Goal: Task Accomplishment & Management: Manage account settings

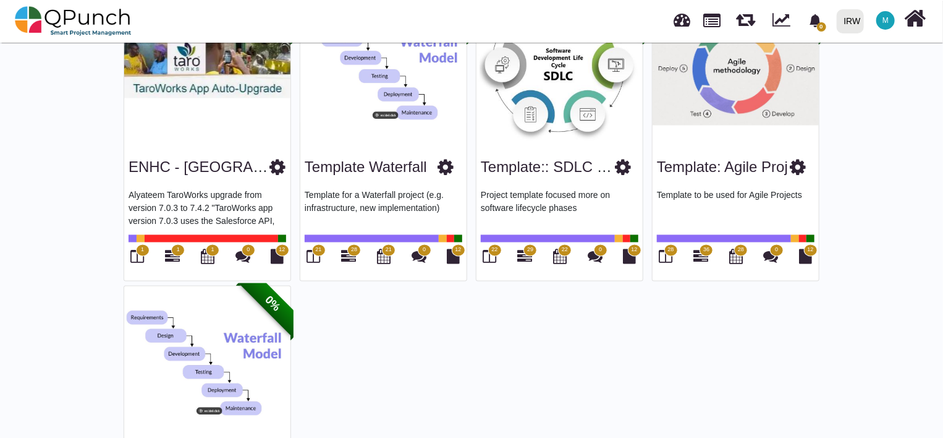
scroll to position [1029, 0]
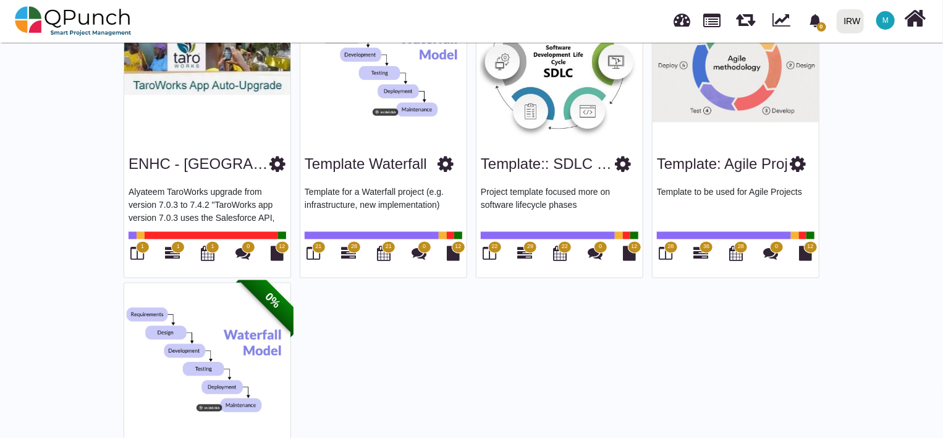
click at [314, 245] on span "21" at bounding box center [319, 247] width 14 height 12
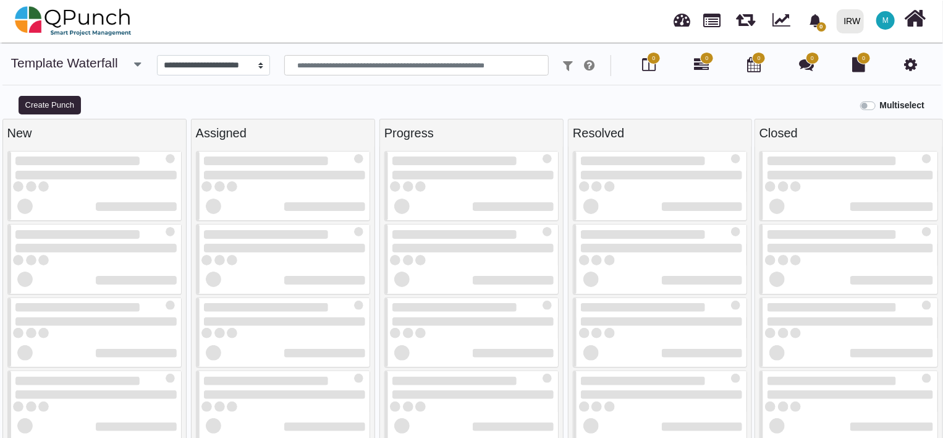
select select
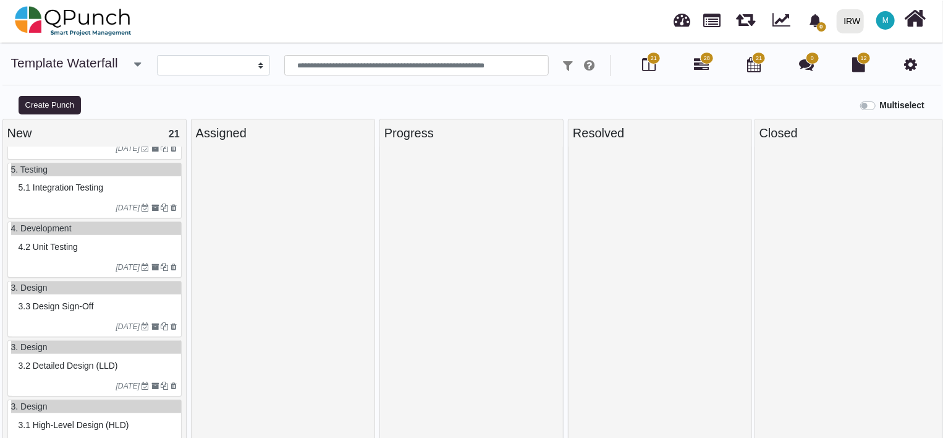
scroll to position [1046, 0]
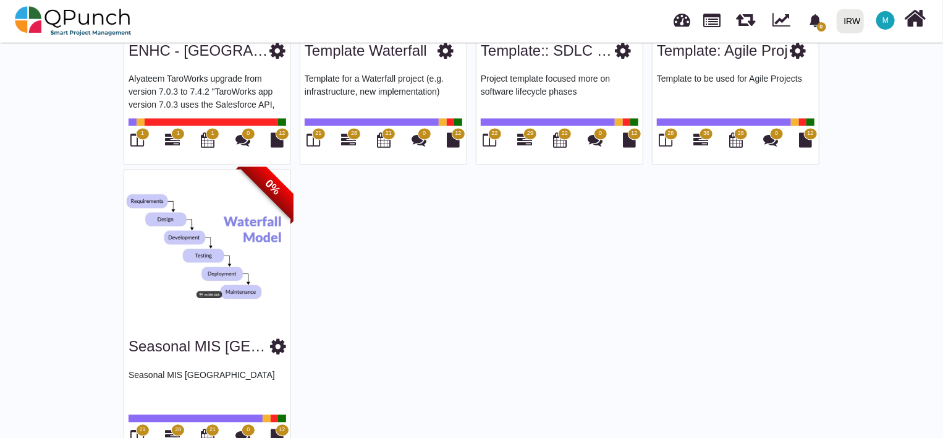
scroll to position [1182, 0]
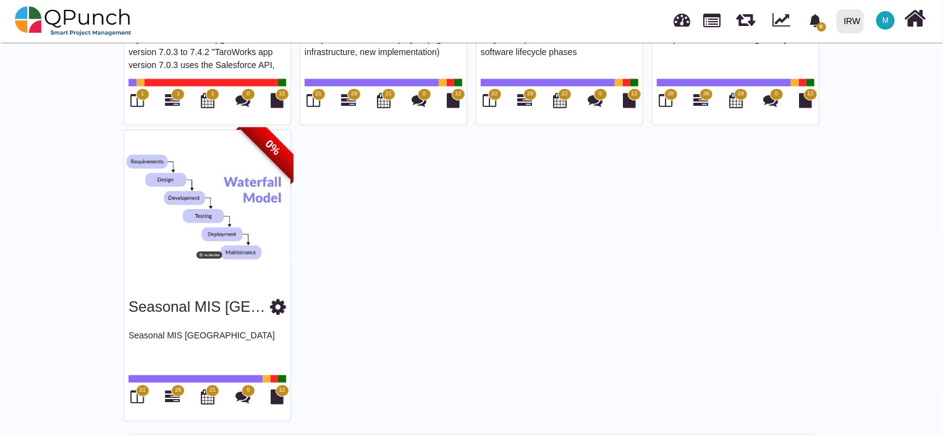
click at [270, 304] on icon at bounding box center [278, 306] width 16 height 19
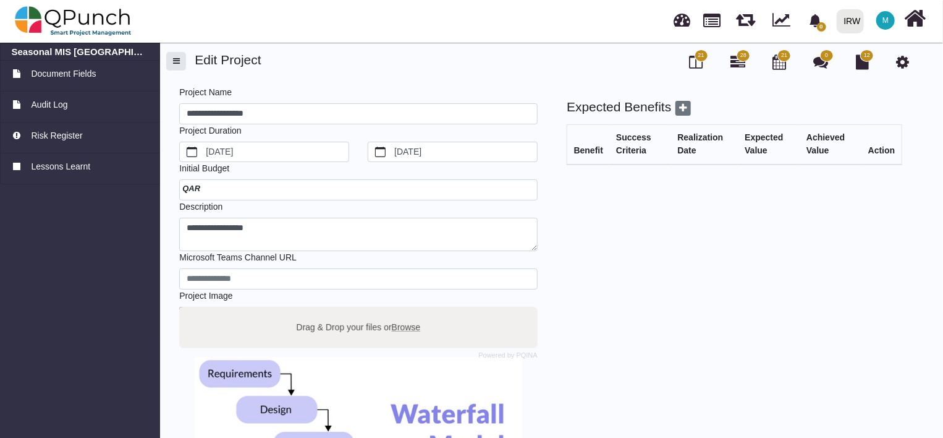
click at [177, 66] on button "button" at bounding box center [176, 61] width 20 height 19
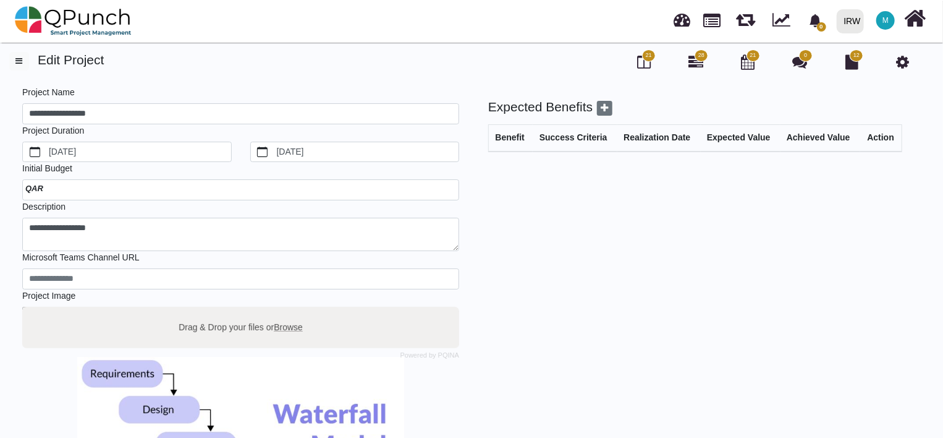
click at [904, 59] on icon at bounding box center [902, 61] width 13 height 15
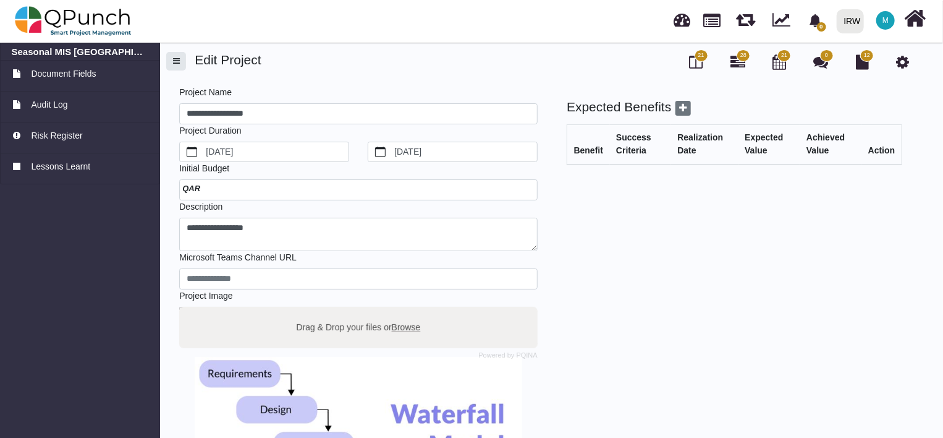
click at [177, 63] on span "button" at bounding box center [176, 61] width 7 height 8
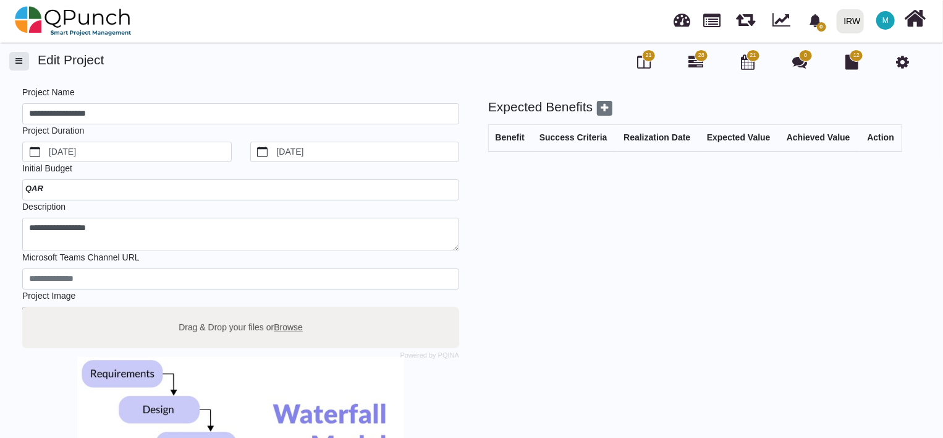
click at [20, 57] on span "button" at bounding box center [19, 61] width 7 height 8
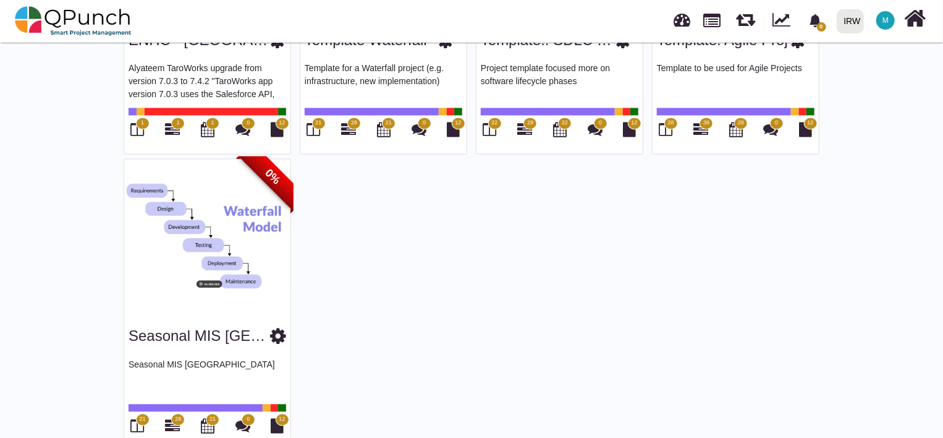
scroll to position [1182, 0]
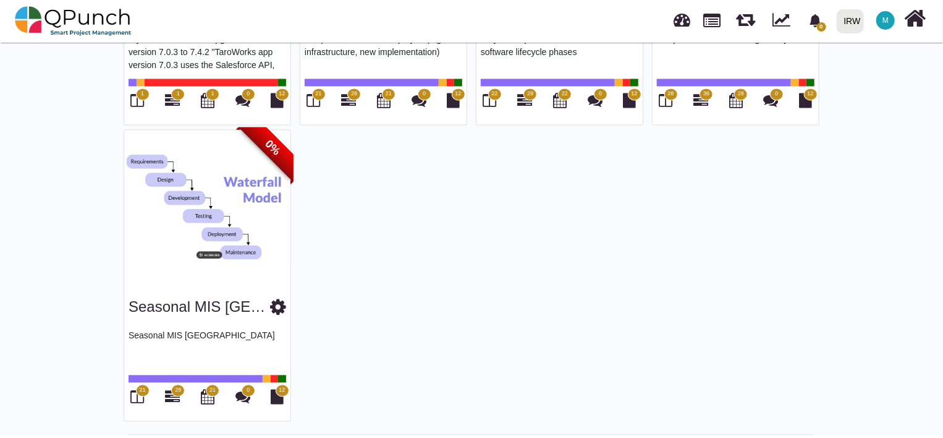
click at [213, 201] on img at bounding box center [207, 207] width 166 height 155
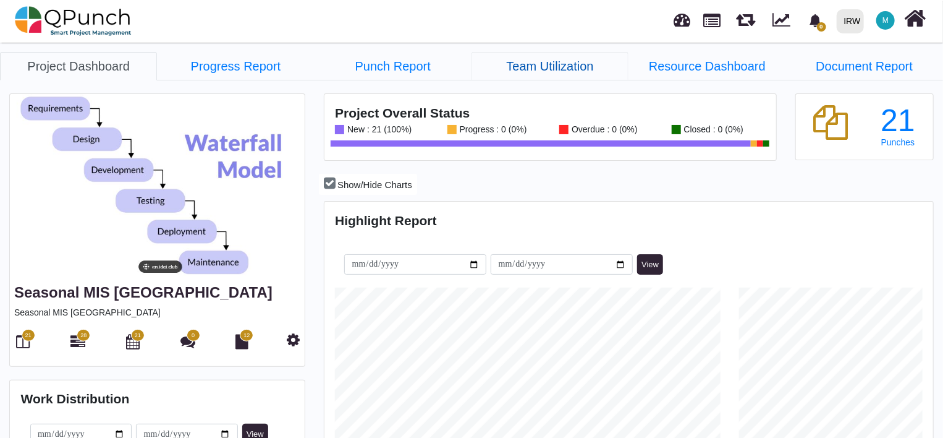
click at [539, 67] on link "Team Utilization" at bounding box center [550, 66] width 157 height 28
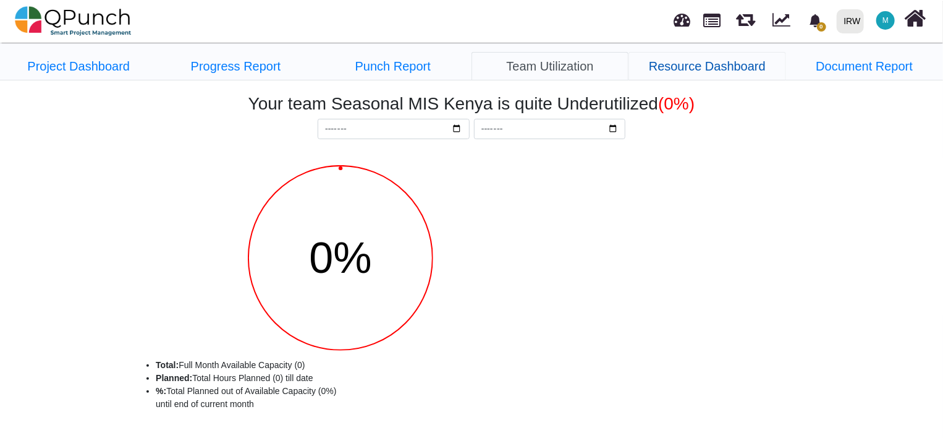
click at [673, 72] on link "Resource Dashboard" at bounding box center [707, 66] width 157 height 28
click at [854, 67] on link "Document Report" at bounding box center [864, 66] width 157 height 28
click at [405, 62] on link "Punch Report" at bounding box center [393, 66] width 157 height 28
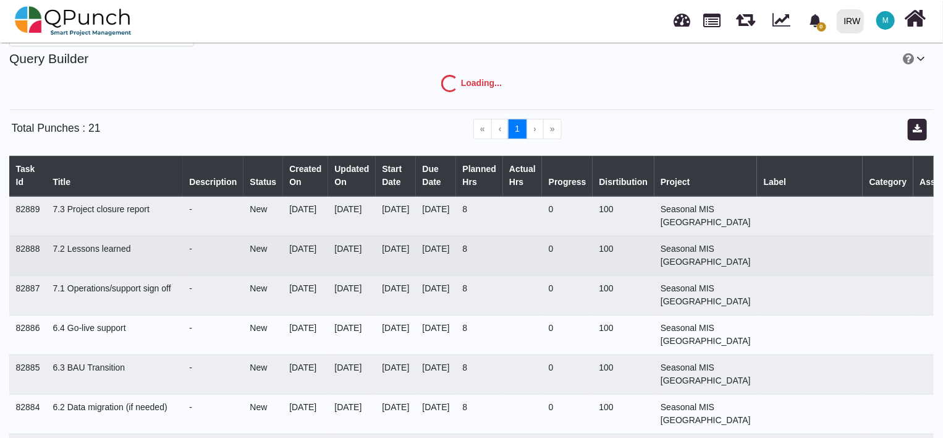
scroll to position [82, 0]
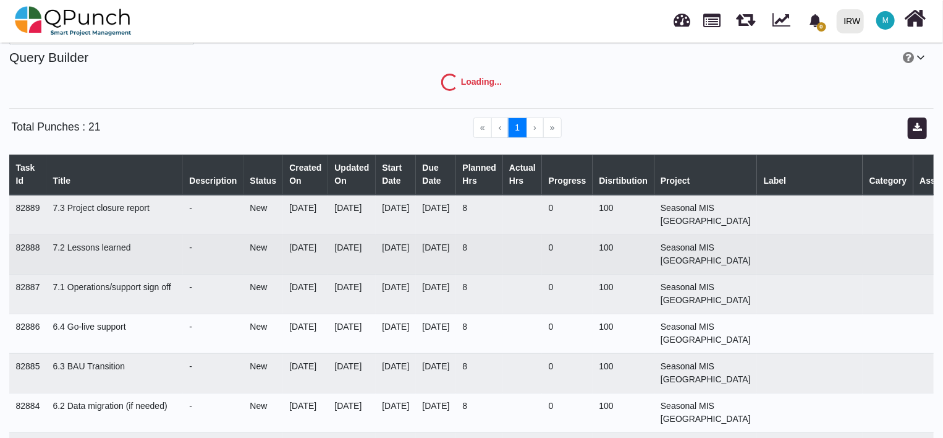
select select "***"
select select "****"
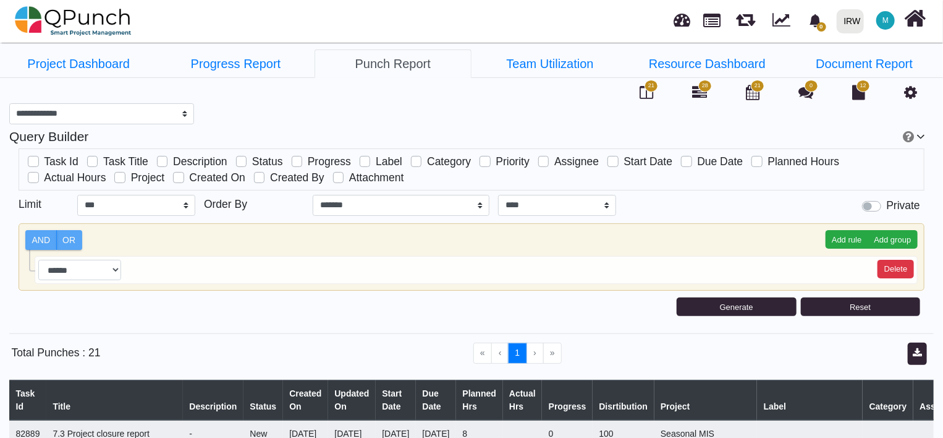
scroll to position [0, 0]
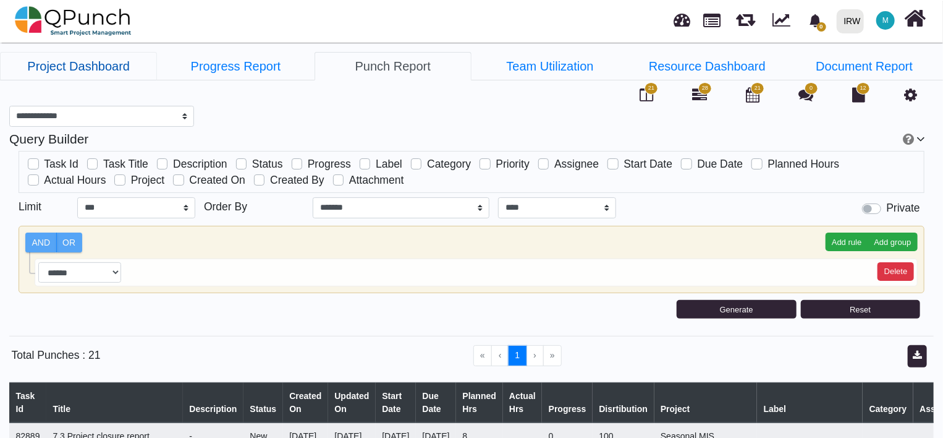
click at [120, 73] on link "Project Dashboard" at bounding box center [78, 66] width 157 height 28
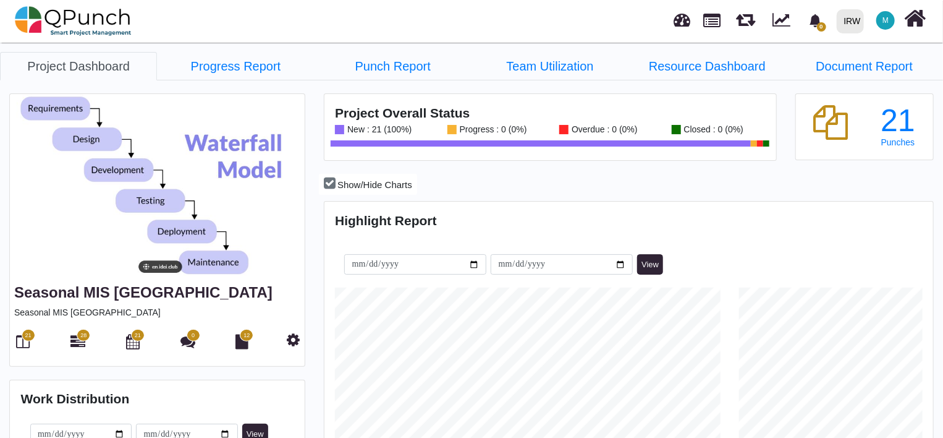
scroll to position [193, 202]
click at [889, 22] on span "M" at bounding box center [886, 20] width 6 height 7
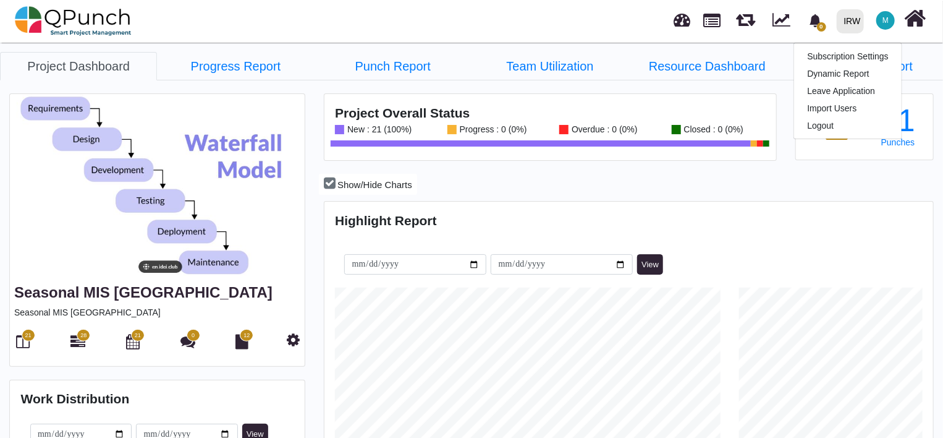
click at [856, 23] on div "IRW" at bounding box center [853, 22] width 17 height 22
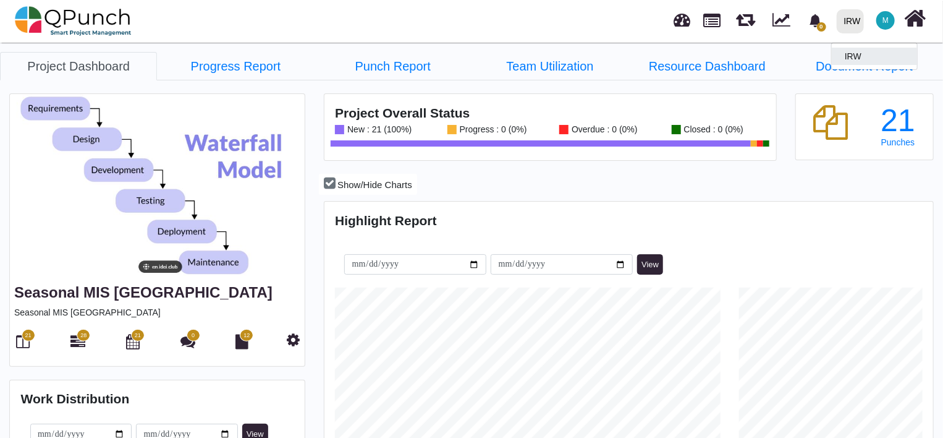
click at [867, 56] on link "IRW" at bounding box center [874, 56] width 85 height 17
click at [887, 21] on span "M" at bounding box center [886, 20] width 6 height 7
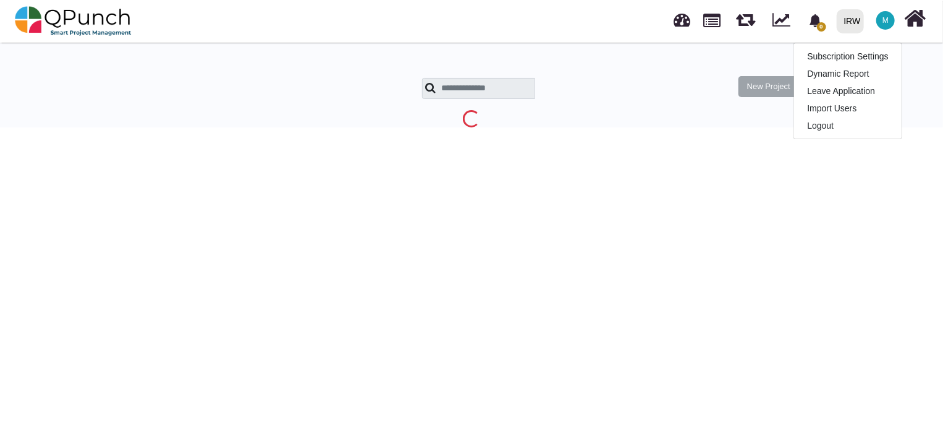
click at [881, 22] on span "M" at bounding box center [886, 20] width 19 height 19
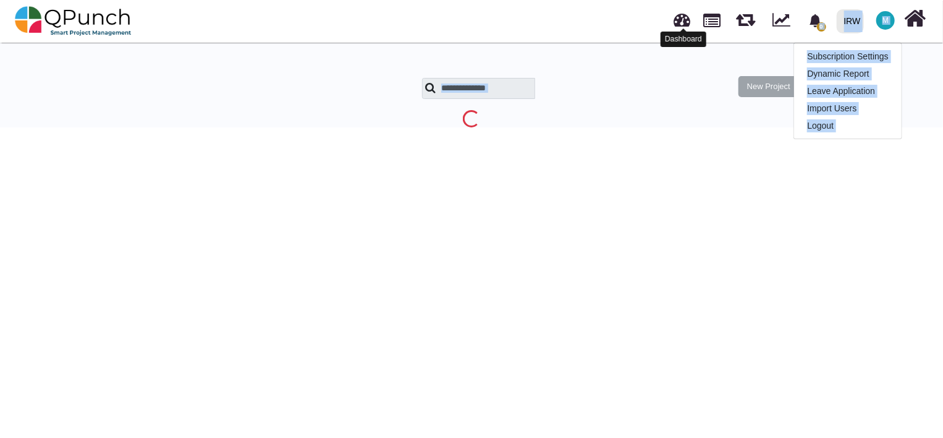
drag, startPoint x: 675, startPoint y: 119, endPoint x: 685, endPoint y: 17, distance: 102.5
click at [685, 40] on div "0 Notification Clear IRW IRW 0 Test M Subscription Settings Dynamic Report Leav…" at bounding box center [471, 84] width 943 height 88
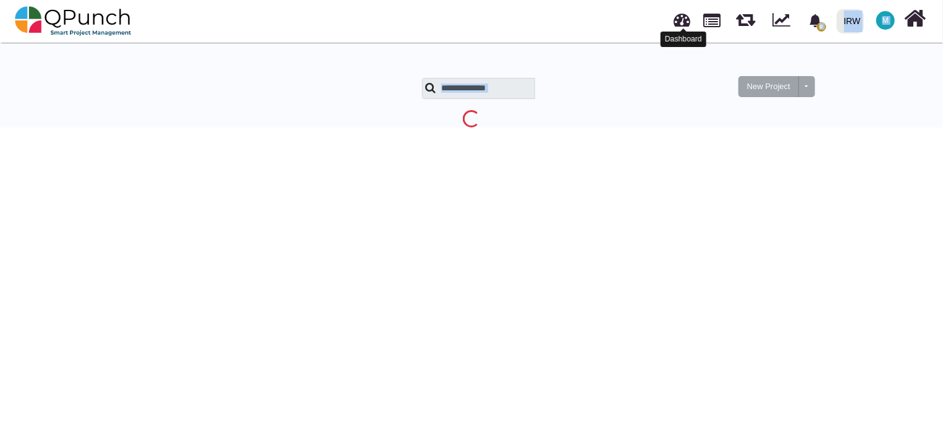
click at [685, 17] on link at bounding box center [683, 18] width 17 height 20
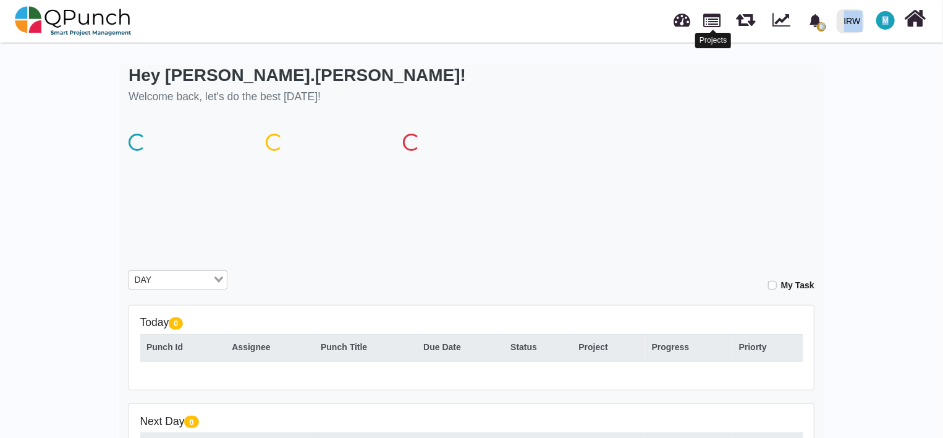
click at [712, 25] on link at bounding box center [712, 19] width 17 height 21
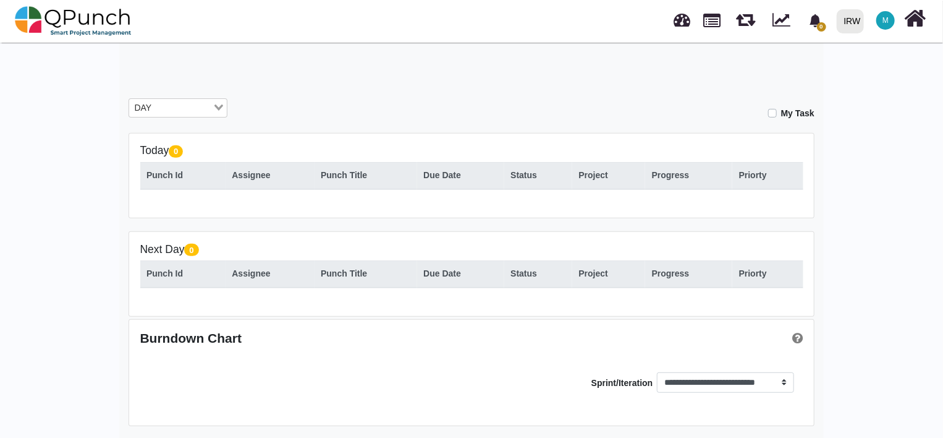
scroll to position [40, 0]
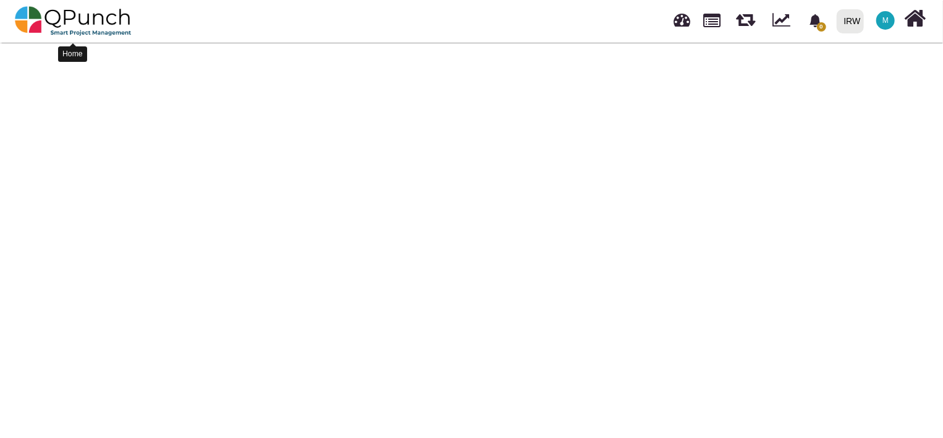
click at [66, 11] on img at bounding box center [73, 20] width 117 height 37
click at [32, 17] on img at bounding box center [73, 20] width 117 height 37
click at [84, 18] on img at bounding box center [73, 20] width 117 height 37
click at [686, 23] on link at bounding box center [683, 18] width 17 height 20
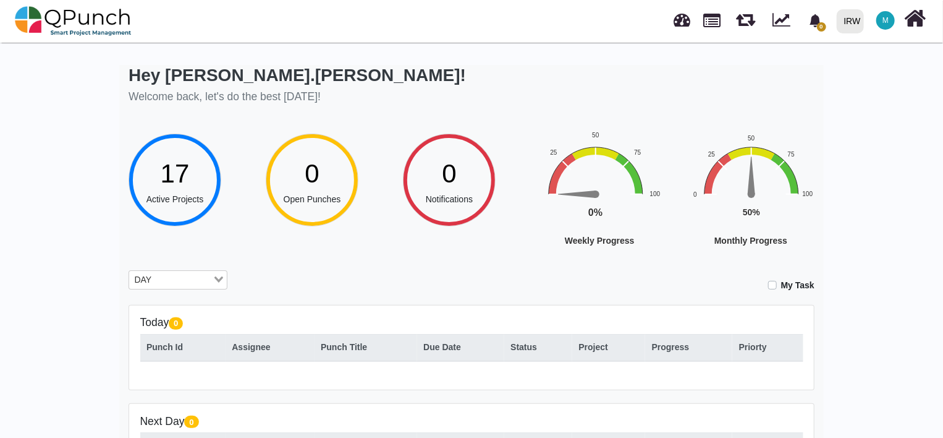
click at [173, 176] on span "17" at bounding box center [175, 173] width 29 height 29
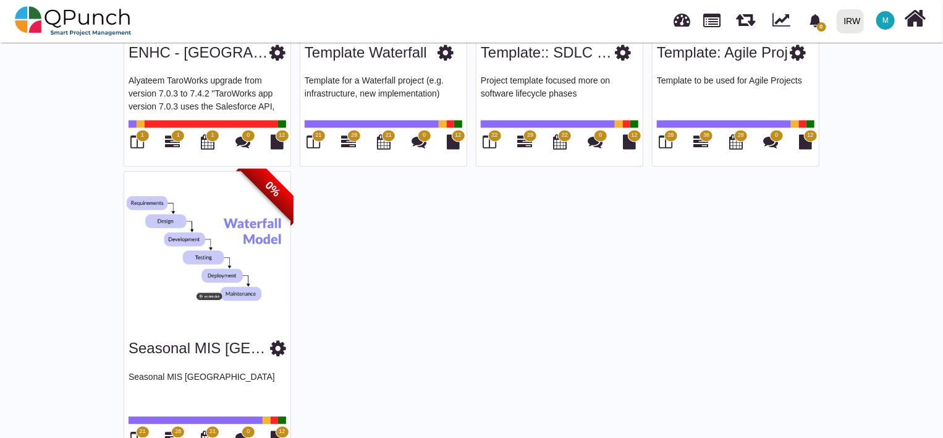
scroll to position [1174, 0]
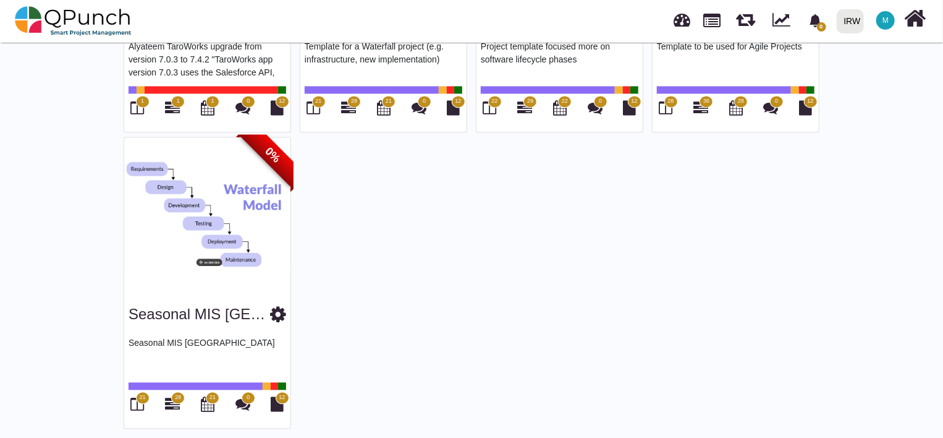
click at [272, 309] on icon at bounding box center [278, 314] width 16 height 19
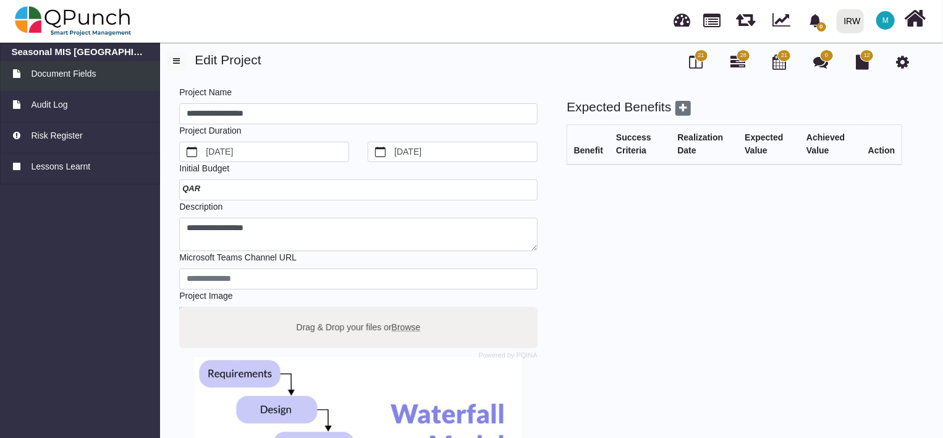
click at [69, 74] on span "Document Fields" at bounding box center [63, 73] width 65 height 13
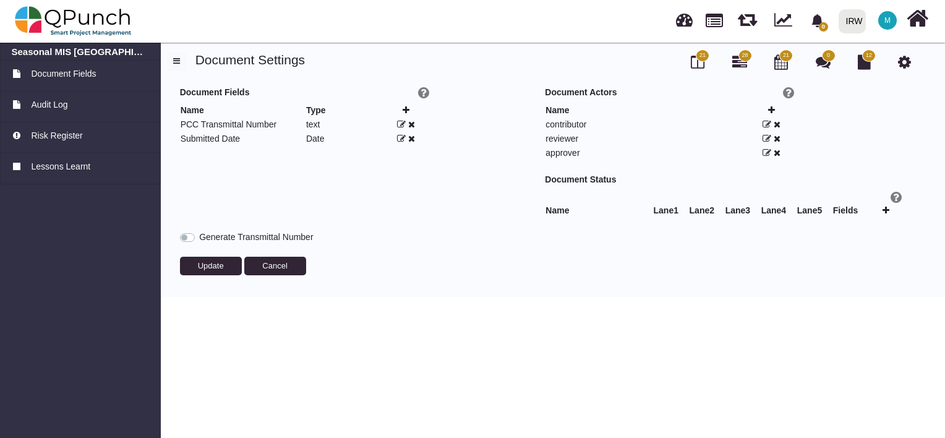
click at [878, 20] on span "M" at bounding box center [887, 20] width 19 height 19
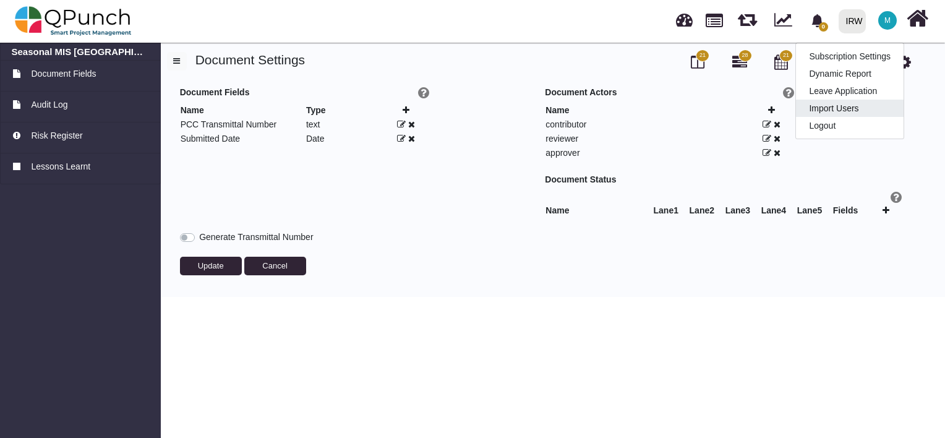
click at [856, 106] on link "Import Users" at bounding box center [850, 108] width 108 height 17
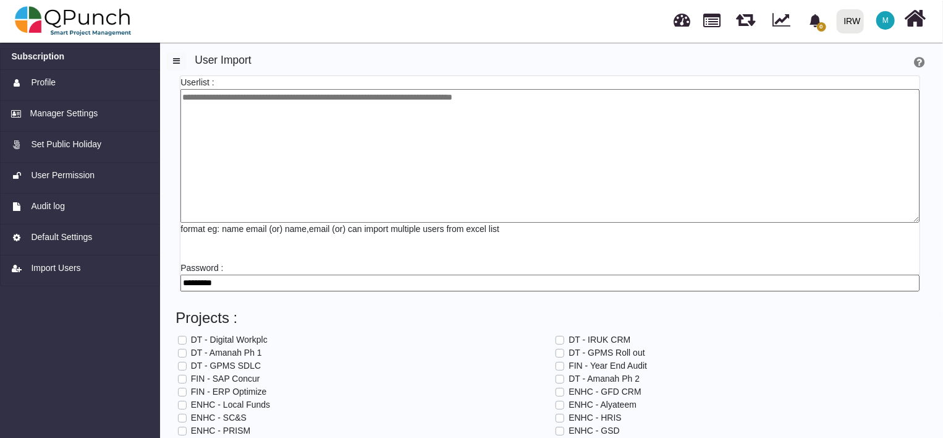
scroll to position [115, 0]
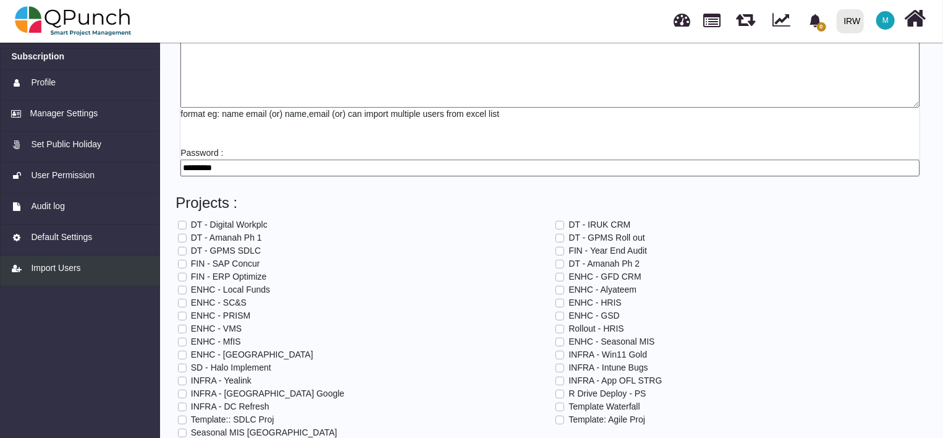
click at [75, 268] on span "Import Users" at bounding box center [55, 268] width 49 height 13
click at [81, 116] on span "Manager Settings" at bounding box center [64, 113] width 68 height 13
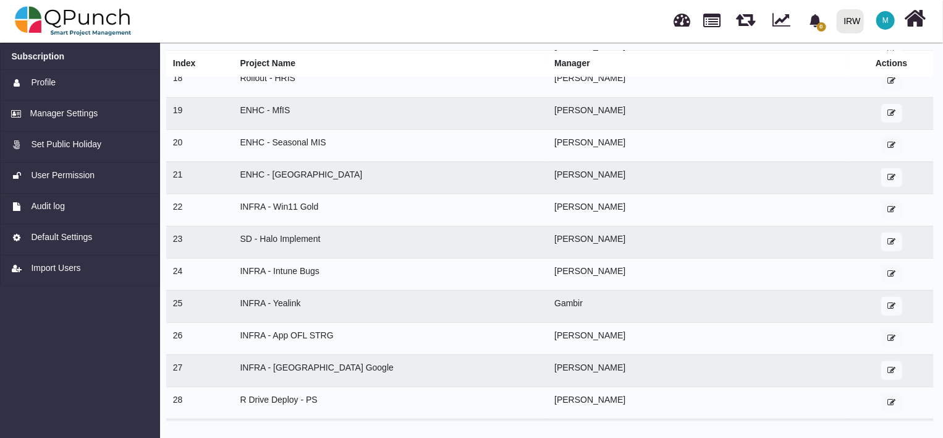
scroll to position [712, 0]
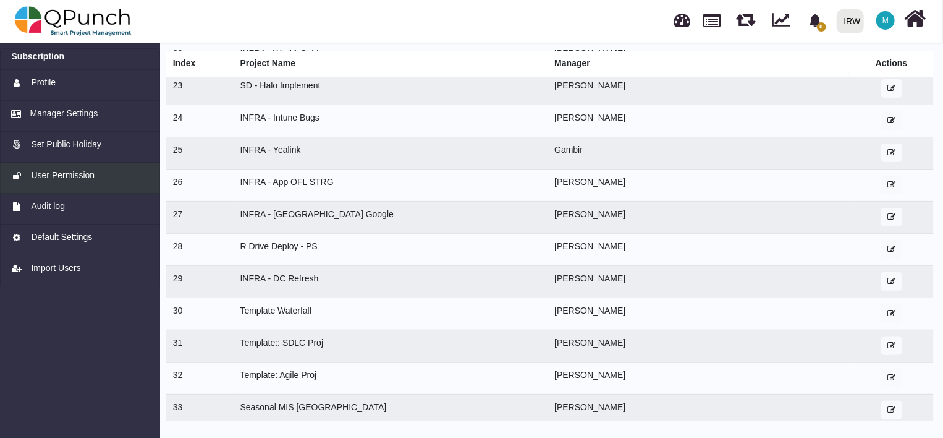
click at [71, 178] on span "User Permission" at bounding box center [63, 175] width 64 height 13
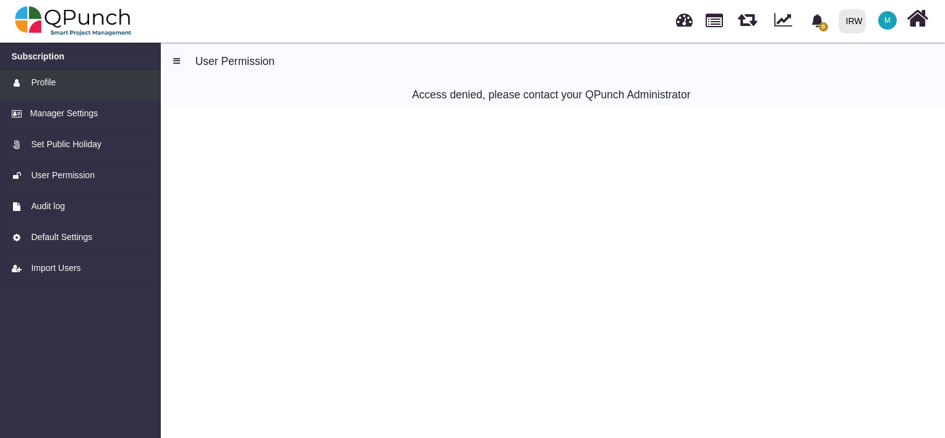
click at [46, 76] on span "Profile" at bounding box center [43, 82] width 25 height 13
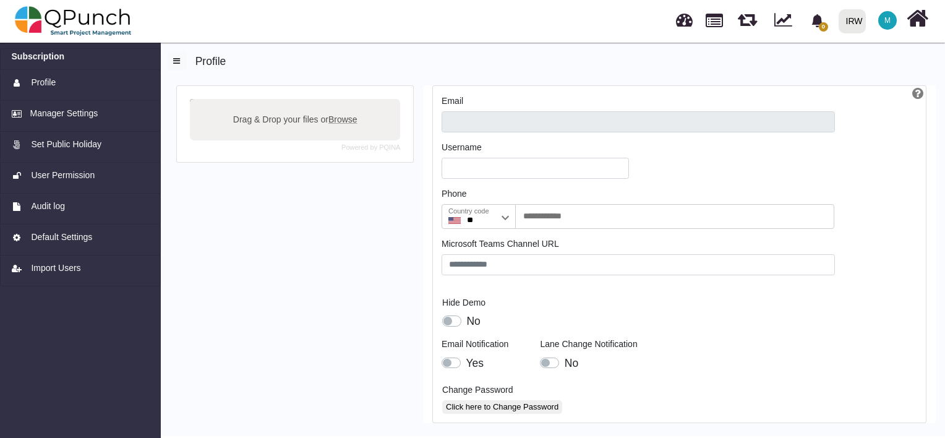
type input "**********"
click at [55, 237] on span "Default Settings" at bounding box center [61, 237] width 61 height 13
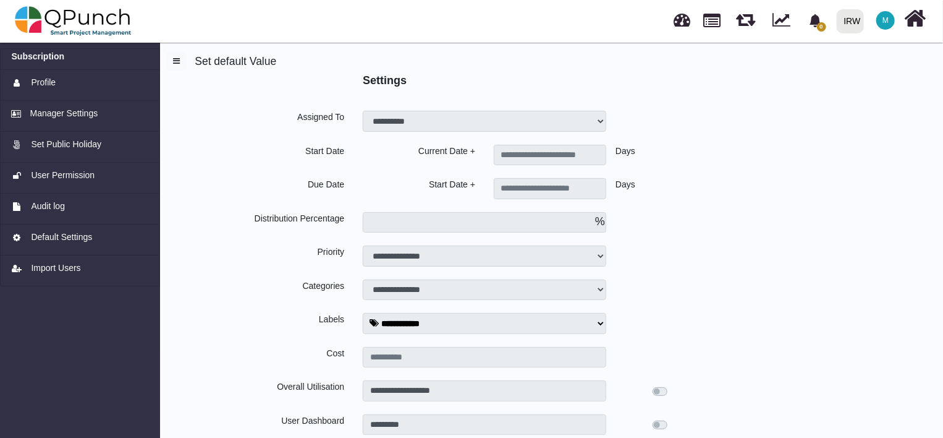
type input "*"
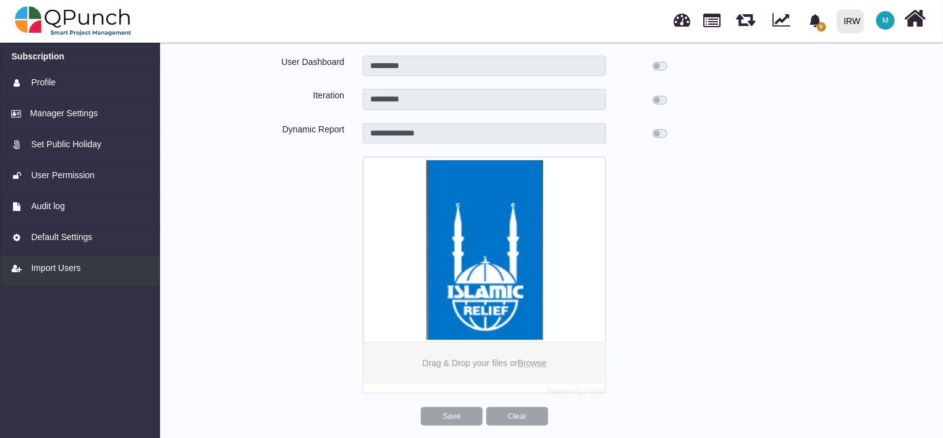
click at [70, 267] on span "Import Users" at bounding box center [55, 268] width 49 height 13
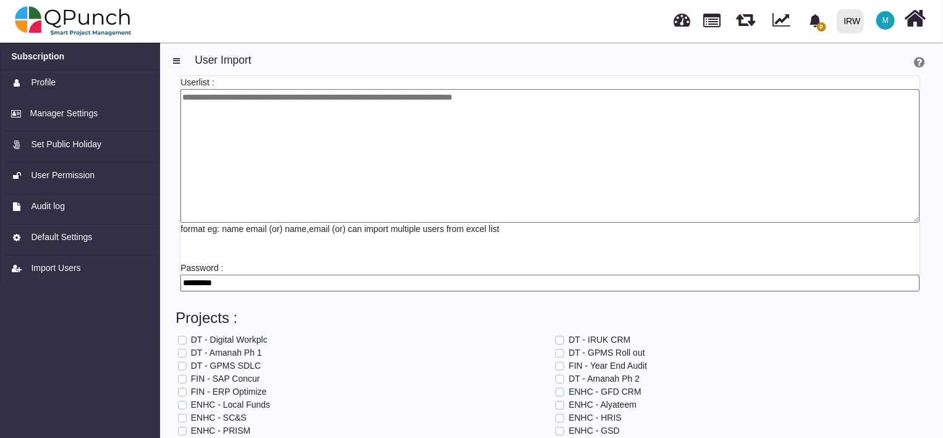
click at [307, 114] on textarea at bounding box center [550, 156] width 739 height 134
click at [45, 85] on span "Profile" at bounding box center [43, 82] width 25 height 13
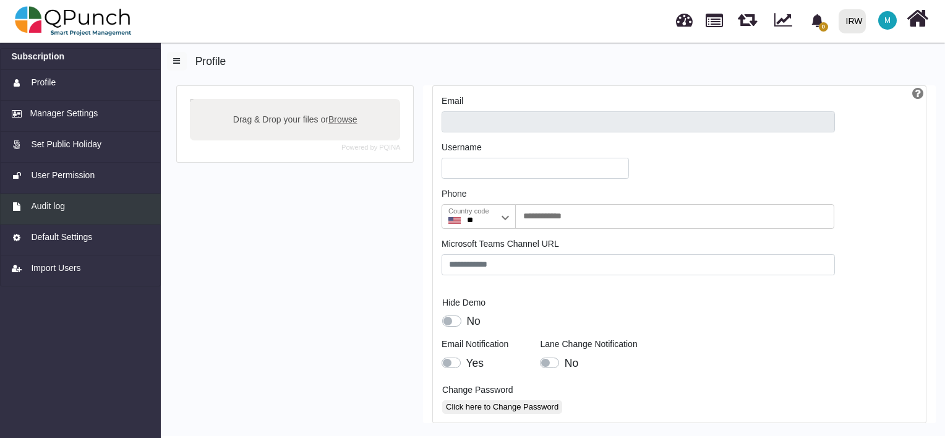
type input "**********"
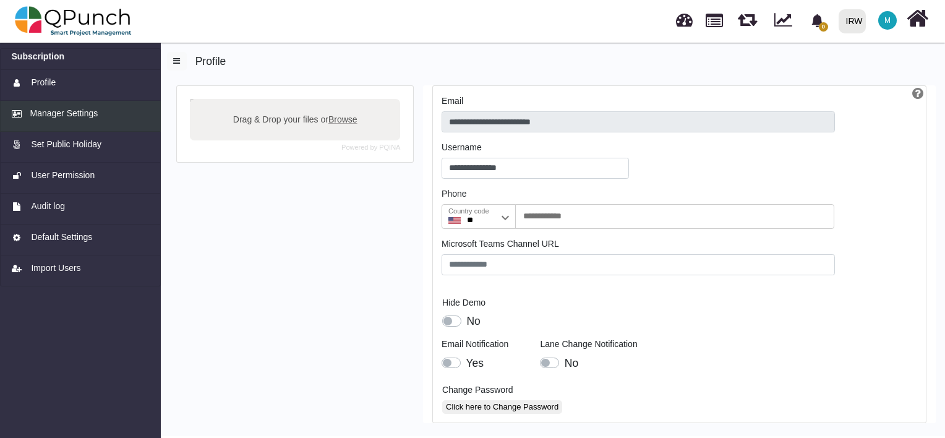
click at [54, 116] on span "Manager Settings" at bounding box center [64, 113] width 68 height 13
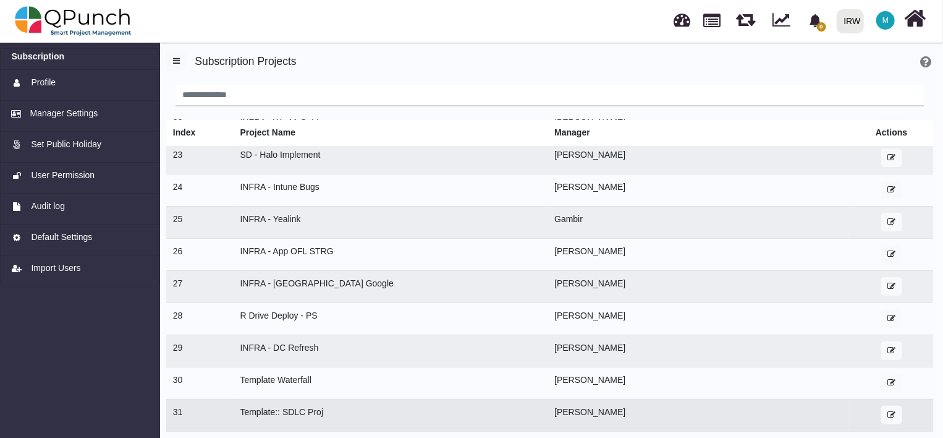
scroll to position [69, 0]
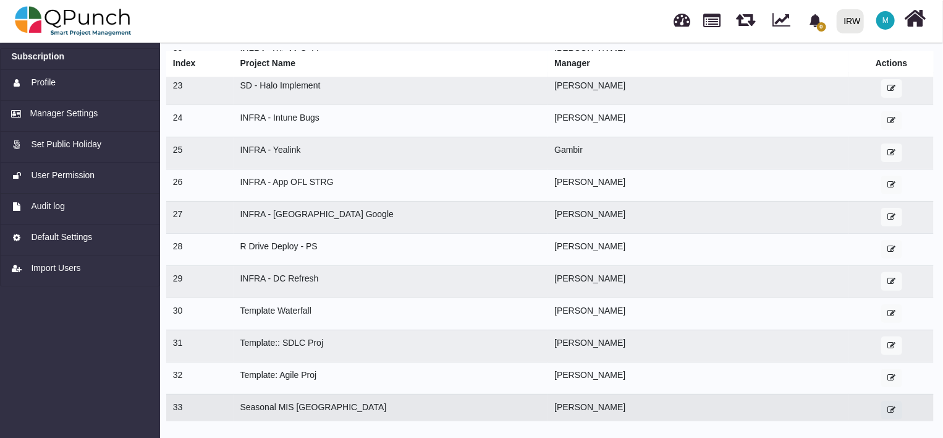
click at [888, 406] on icon "button" at bounding box center [892, 410] width 8 height 8
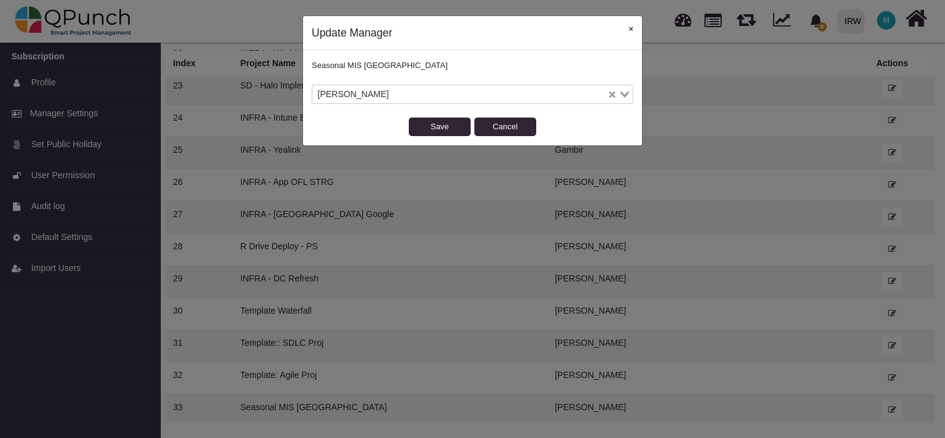
click at [632, 32] on button "×" at bounding box center [630, 28] width 22 height 25
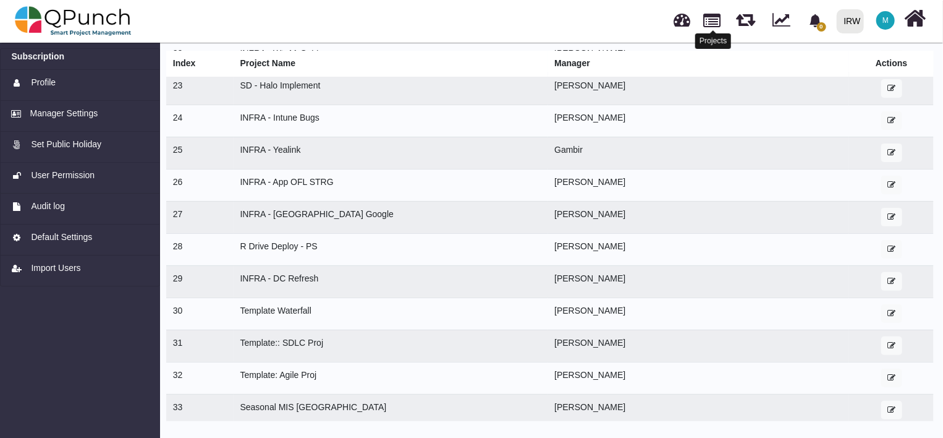
click at [715, 23] on link at bounding box center [712, 19] width 17 height 21
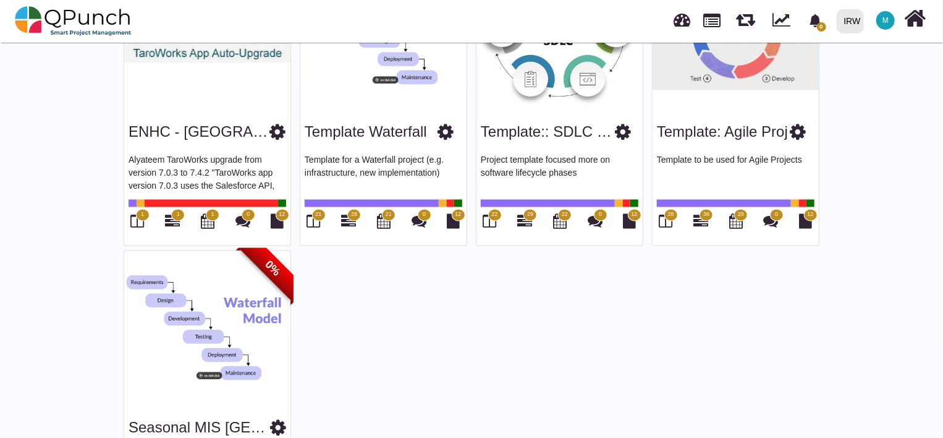
scroll to position [1174, 0]
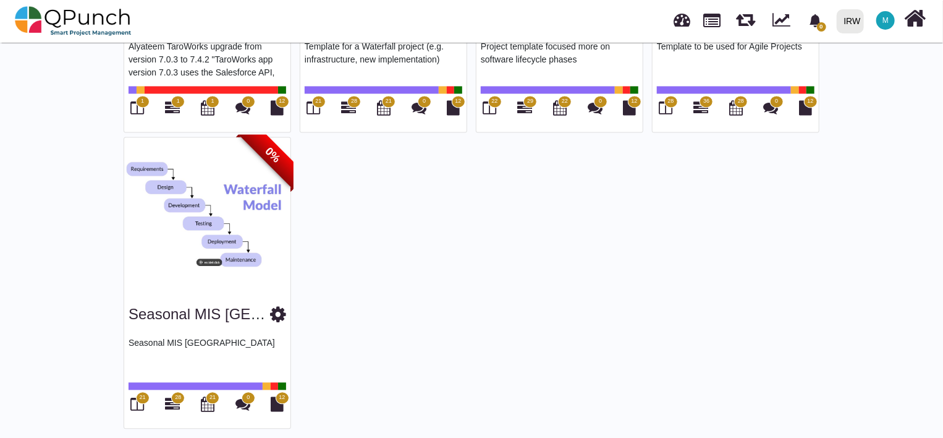
click at [270, 311] on icon at bounding box center [278, 314] width 16 height 19
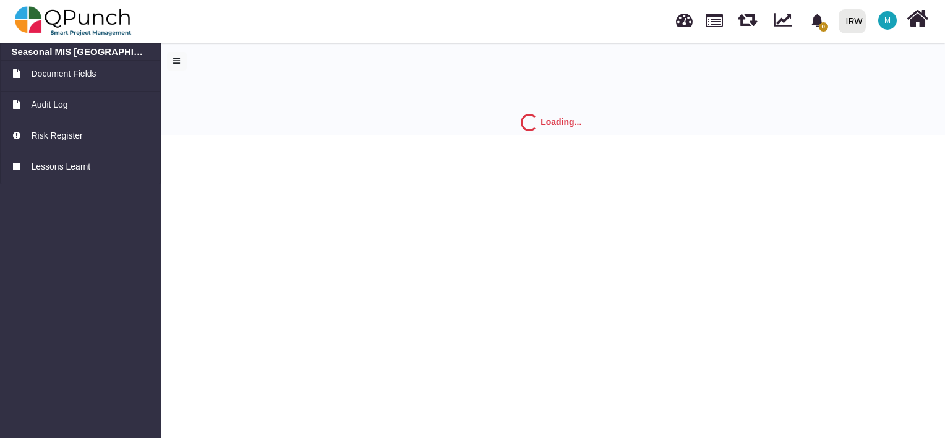
click at [850, 22] on div "IRW" at bounding box center [854, 22] width 17 height 22
click at [856, 54] on link "IRW" at bounding box center [875, 56] width 85 height 17
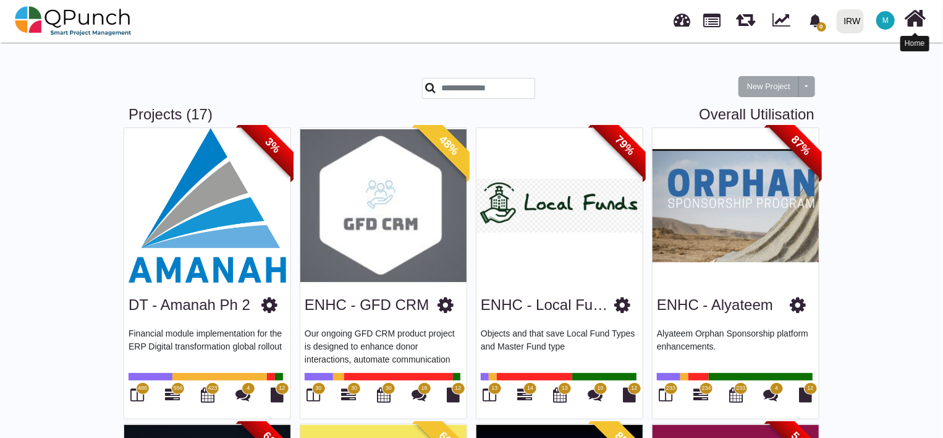
click at [916, 22] on icon at bounding box center [916, 18] width 22 height 23
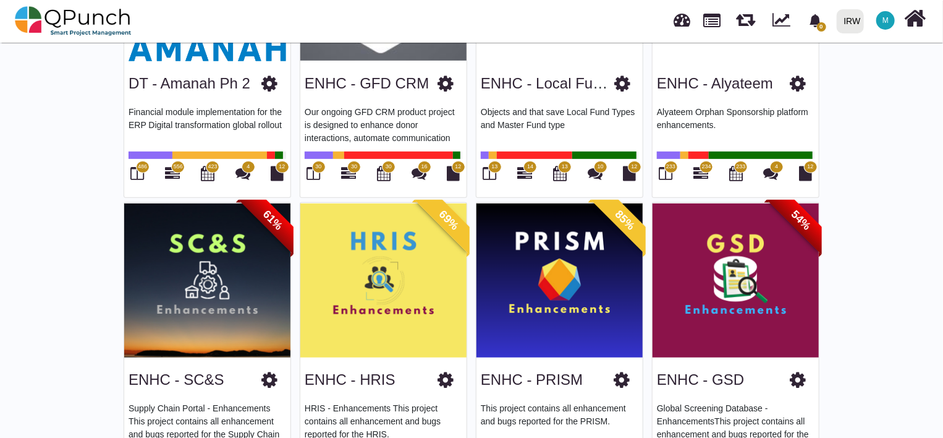
scroll to position [223, 0]
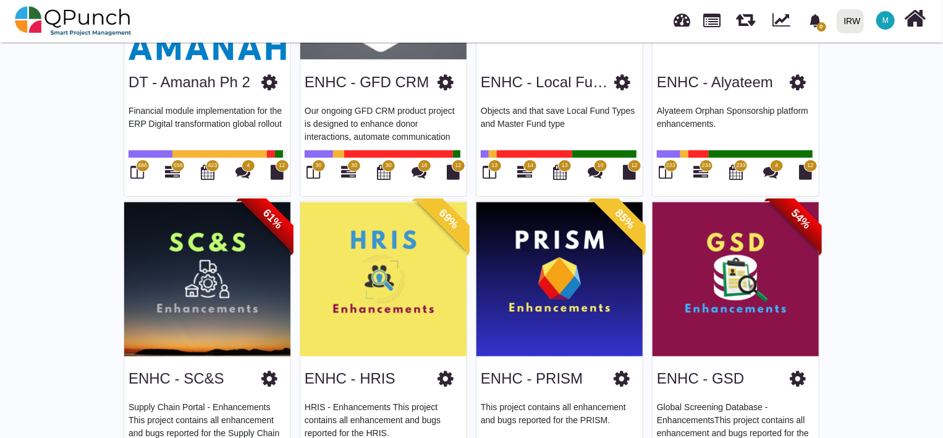
click at [800, 375] on icon at bounding box center [798, 378] width 16 height 19
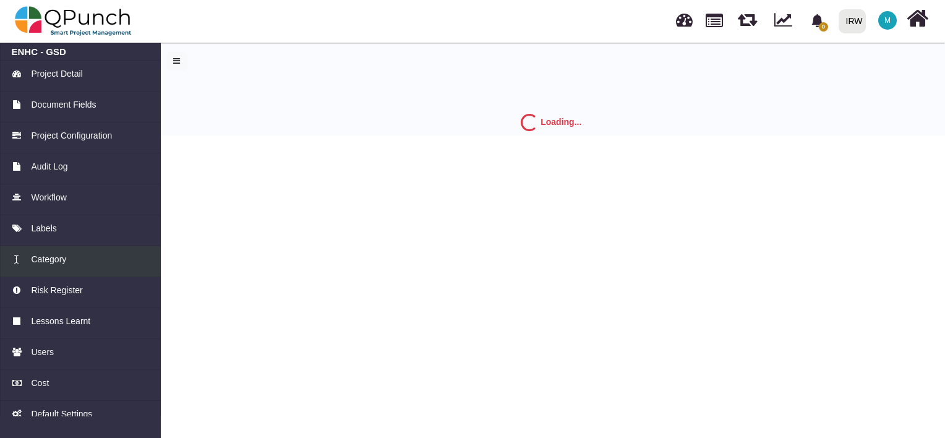
scroll to position [77, 0]
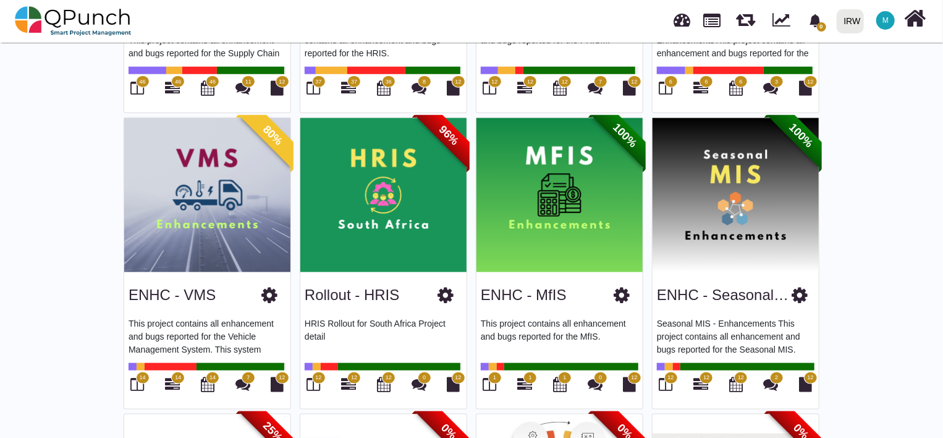
scroll to position [600, 0]
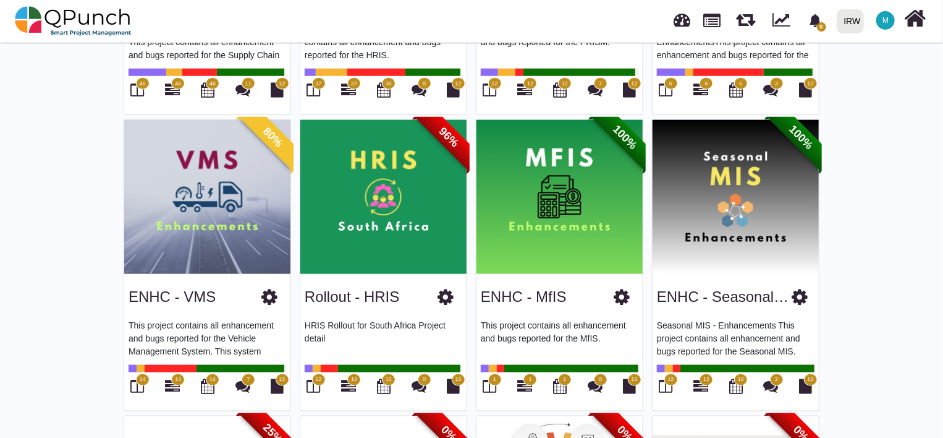
click at [799, 299] on icon at bounding box center [800, 296] width 16 height 19
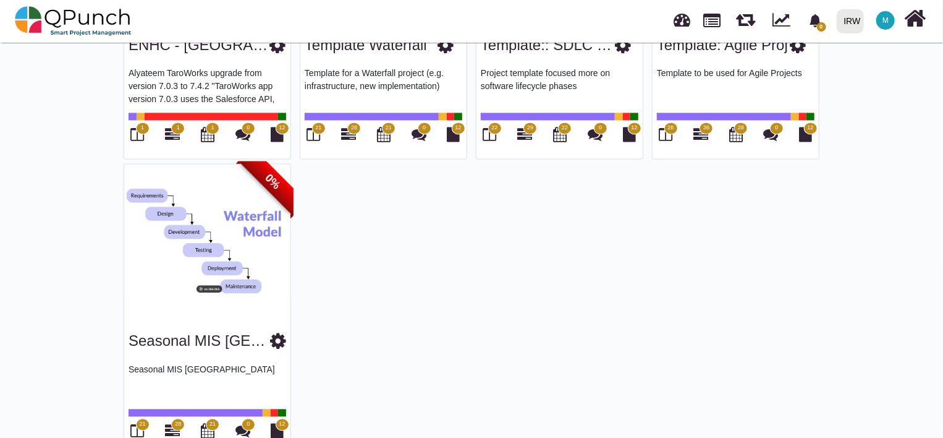
scroll to position [1174, 0]
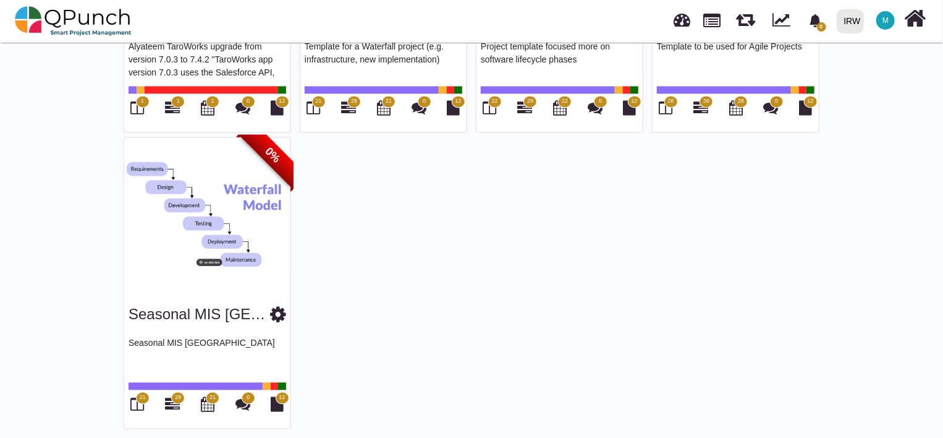
click at [270, 314] on icon at bounding box center [278, 314] width 16 height 19
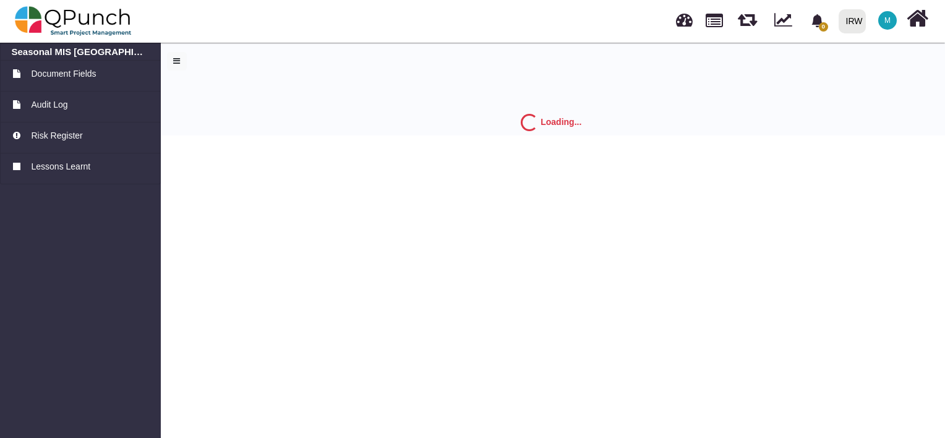
click at [864, 244] on body "0 Notification Clear IRW IRW 0 Test M Subscription Settings Dynamic Report Leav…" at bounding box center [472, 219] width 945 height 438
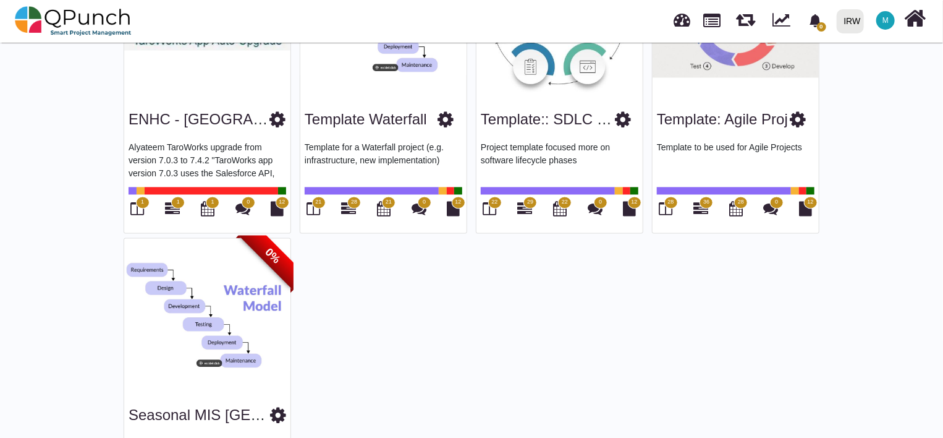
scroll to position [1174, 0]
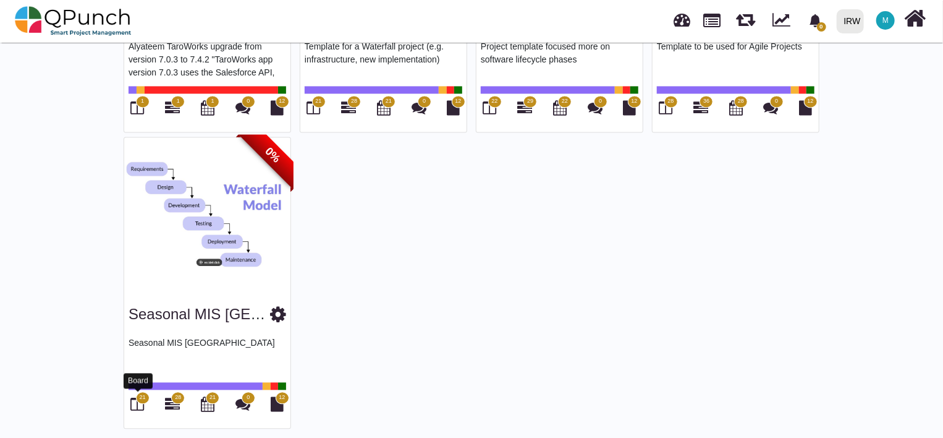
click at [140, 401] on icon at bounding box center [138, 404] width 14 height 15
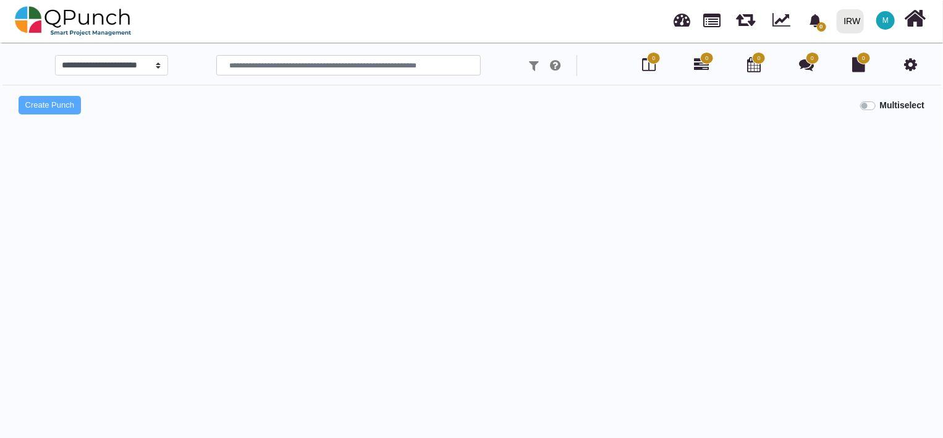
select select
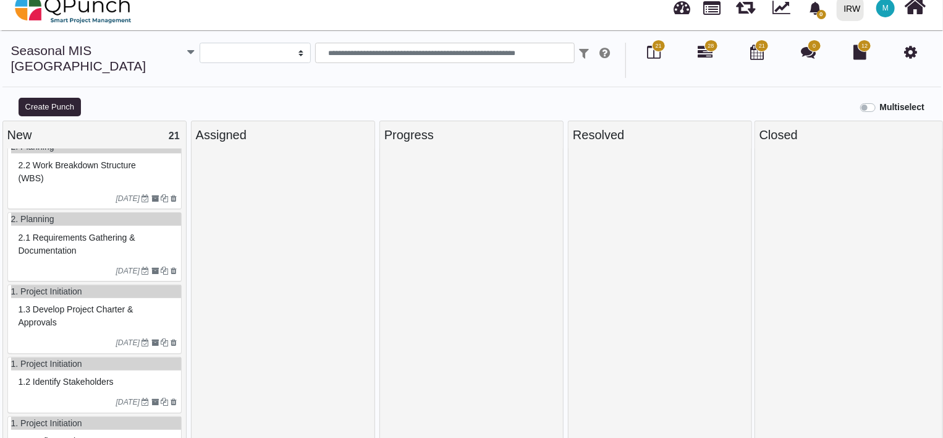
scroll to position [1046, 0]
